Goal: Task Accomplishment & Management: Use online tool/utility

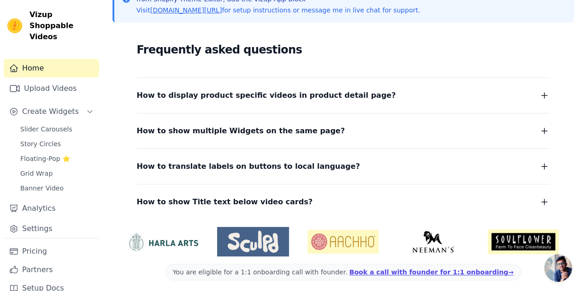
scroll to position [147, 0]
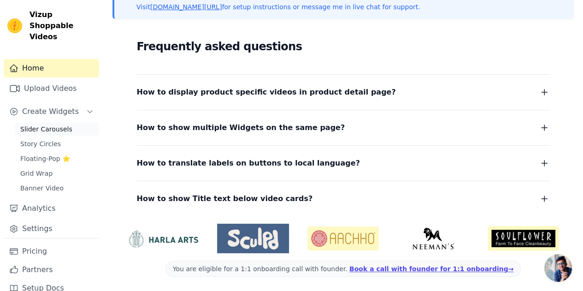
click at [37, 124] on span "Slider Carousels" at bounding box center [46, 128] width 52 height 9
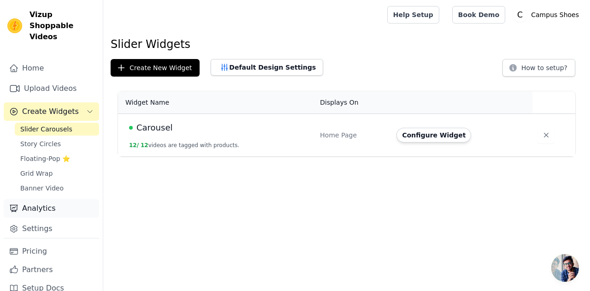
click at [37, 199] on link "Analytics" at bounding box center [51, 208] width 95 height 18
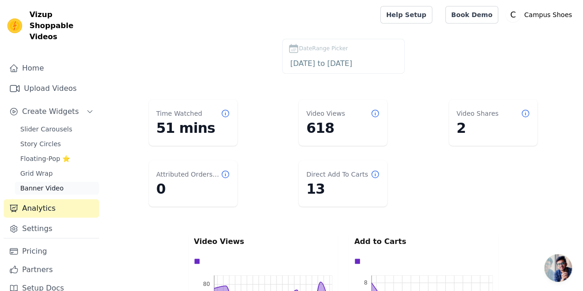
click at [45, 183] on span "Banner Video" at bounding box center [41, 187] width 43 height 9
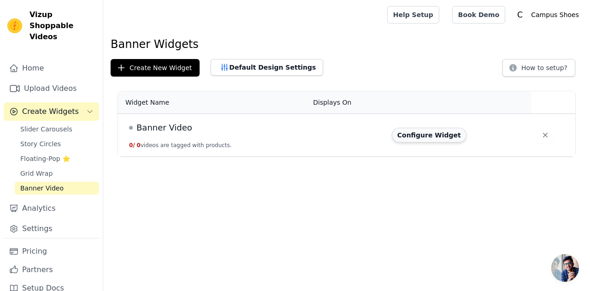
click at [413, 137] on button "Configure Widget" at bounding box center [429, 135] width 75 height 15
